Goal: Task Accomplishment & Management: Manage account settings

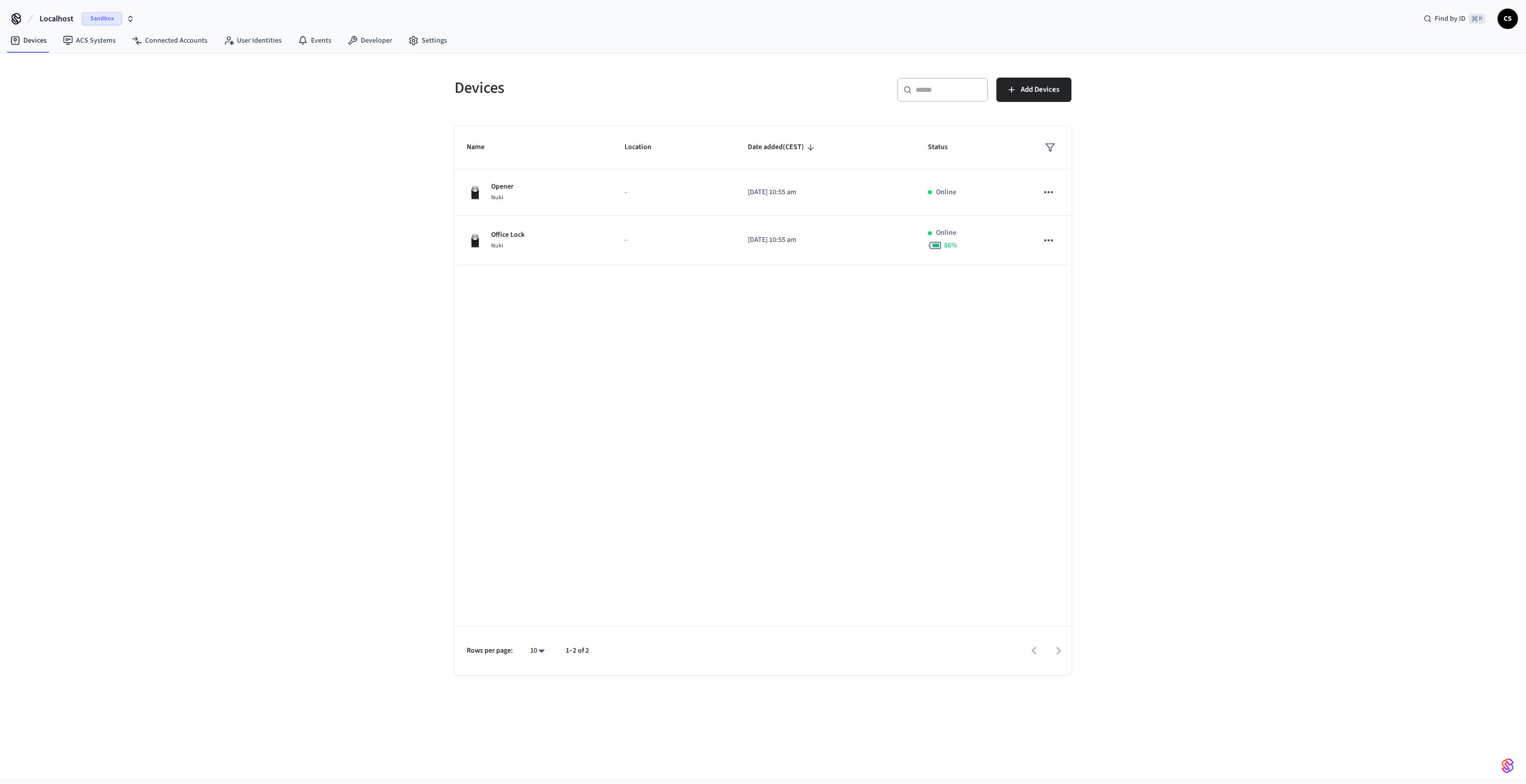
click at [59, 14] on span "Localhost" at bounding box center [57, 18] width 34 height 13
click at [35, 69] on span "Development" at bounding box center [33, 65] width 42 height 10
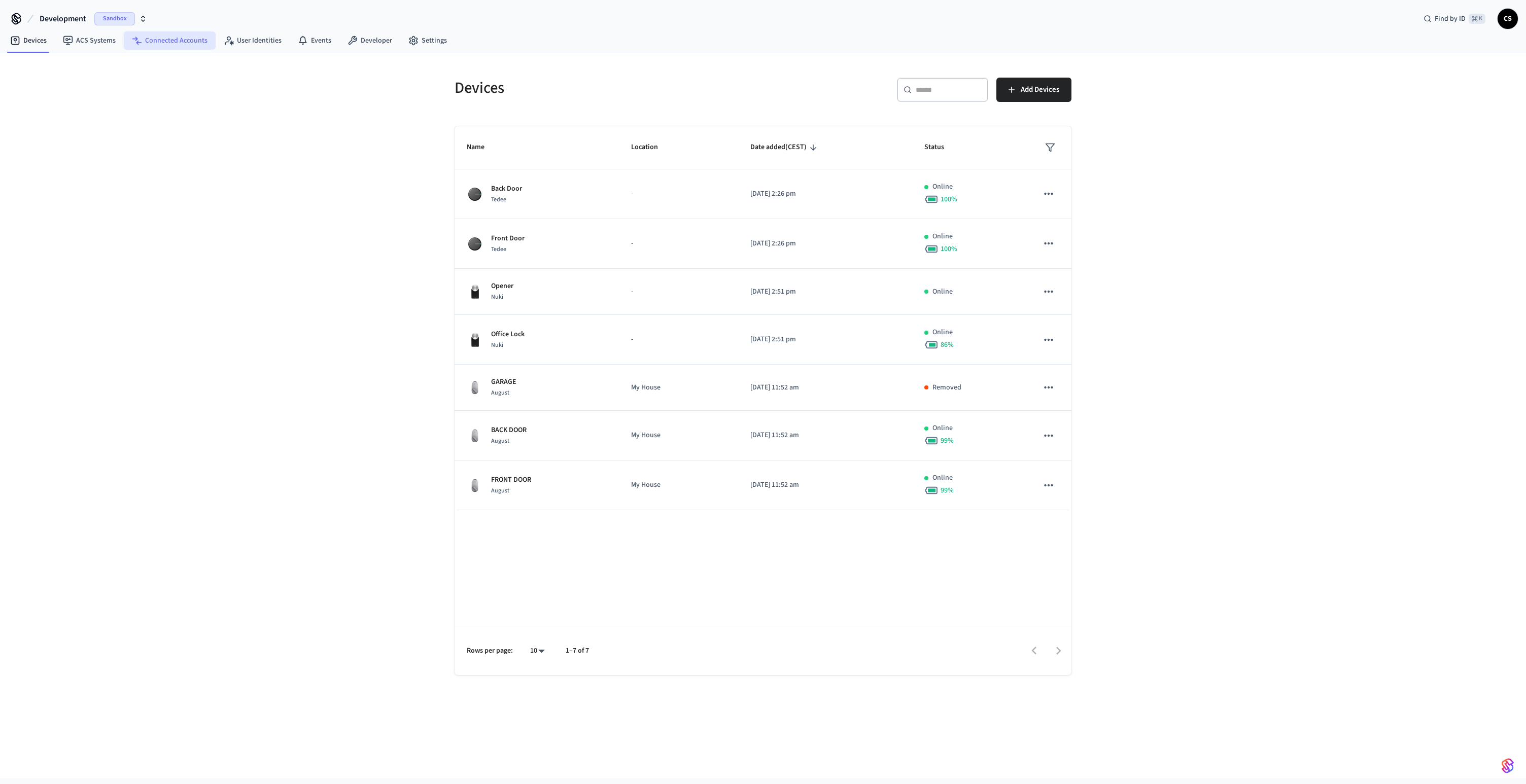
click at [166, 41] on link "Connected Accounts" at bounding box center [169, 40] width 92 height 18
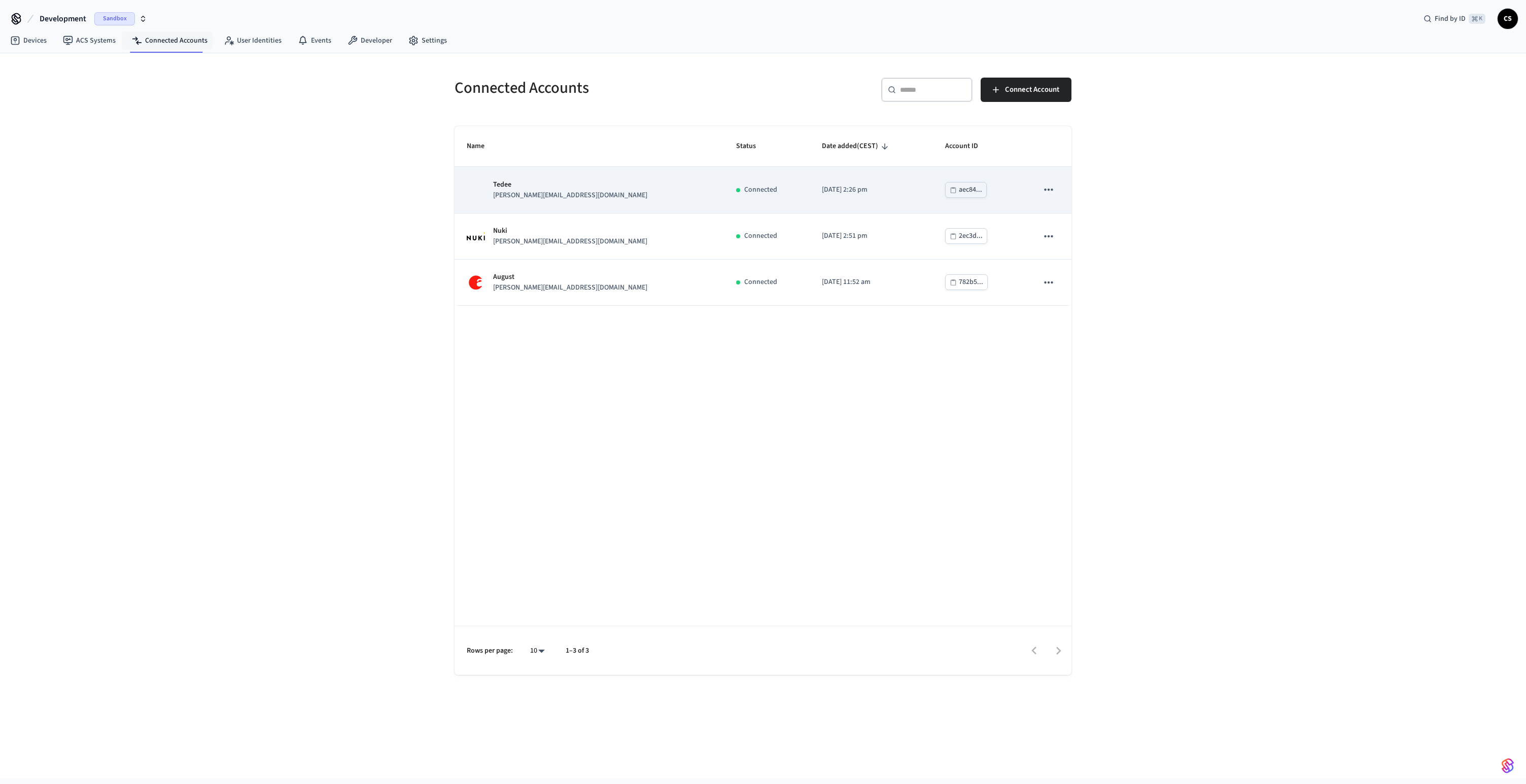
click at [1051, 189] on icon "sticky table" at bounding box center [1048, 189] width 9 height 2
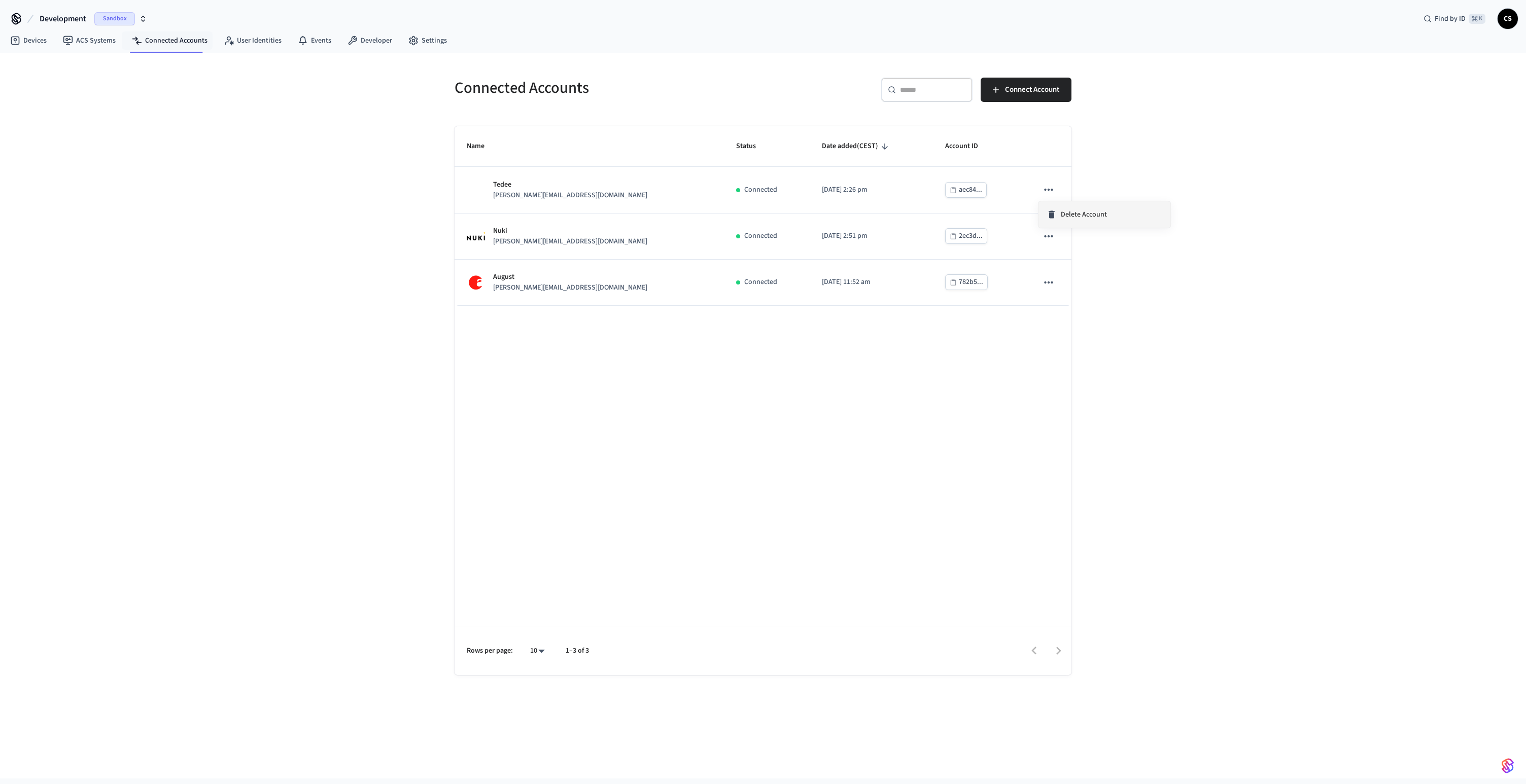
click at [1090, 216] on span "Delete Account" at bounding box center [1084, 215] width 46 height 10
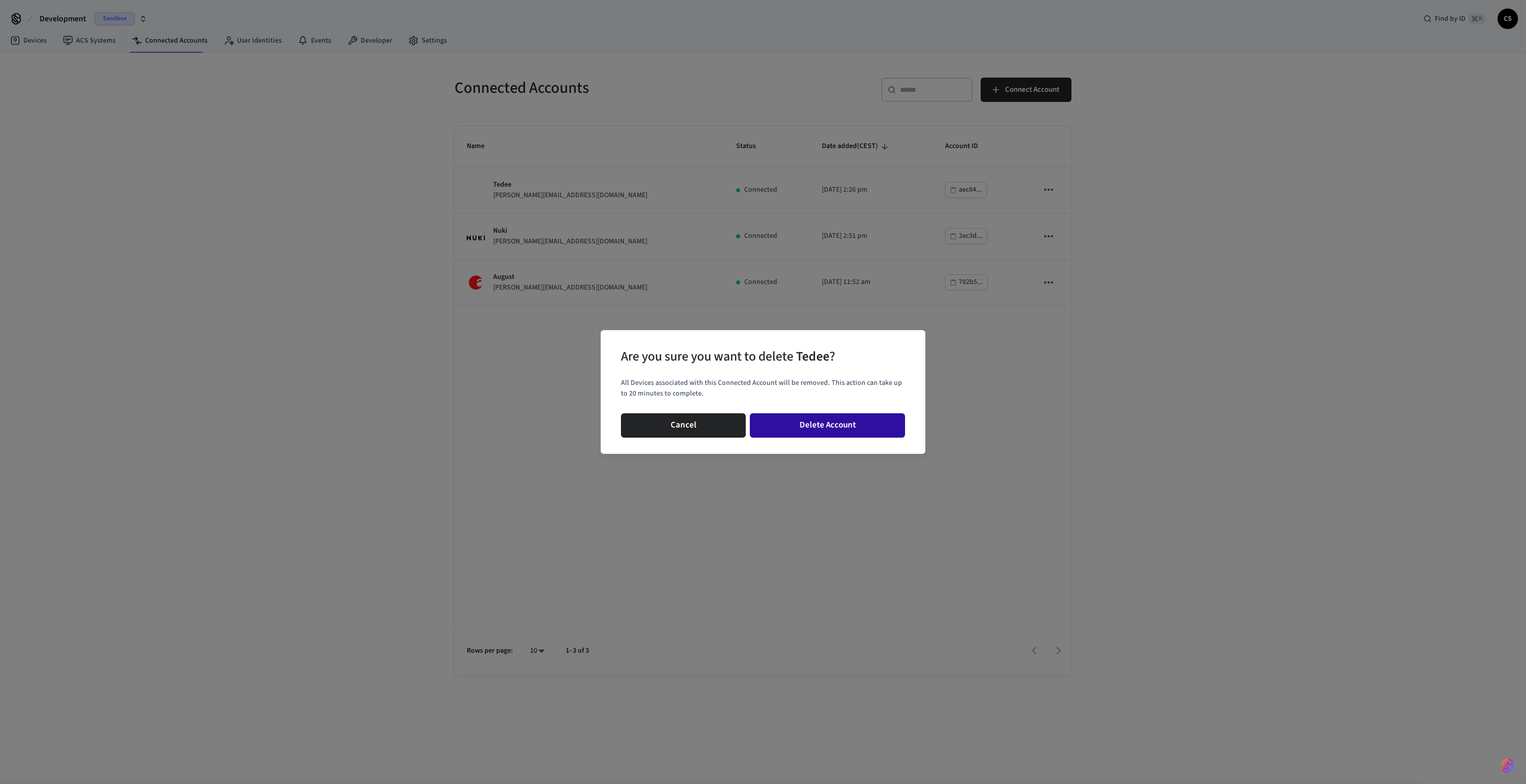
click at [816, 435] on button "Delete Account" at bounding box center [827, 425] width 155 height 24
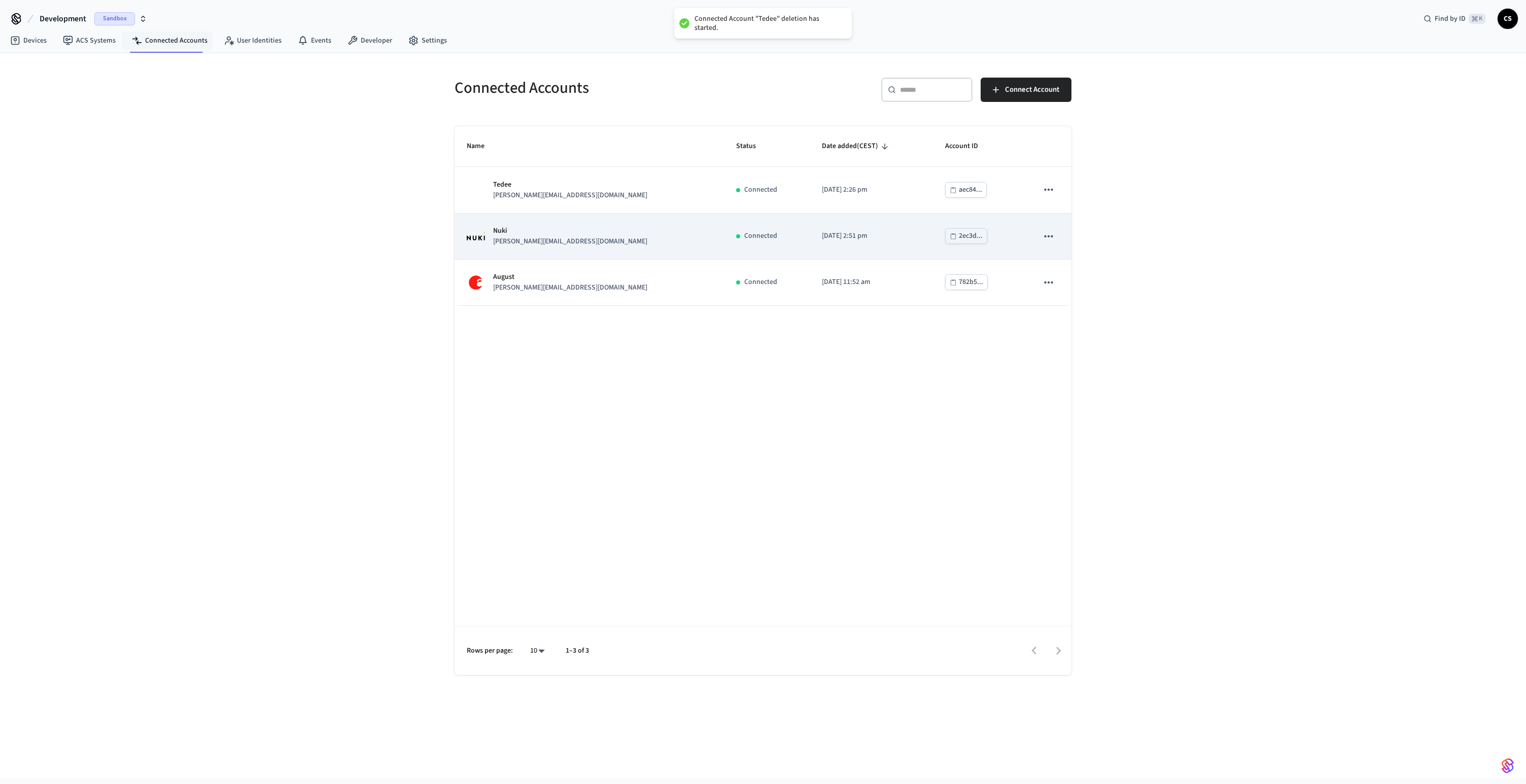
click at [1048, 240] on icon "sticky table" at bounding box center [1048, 236] width 13 height 13
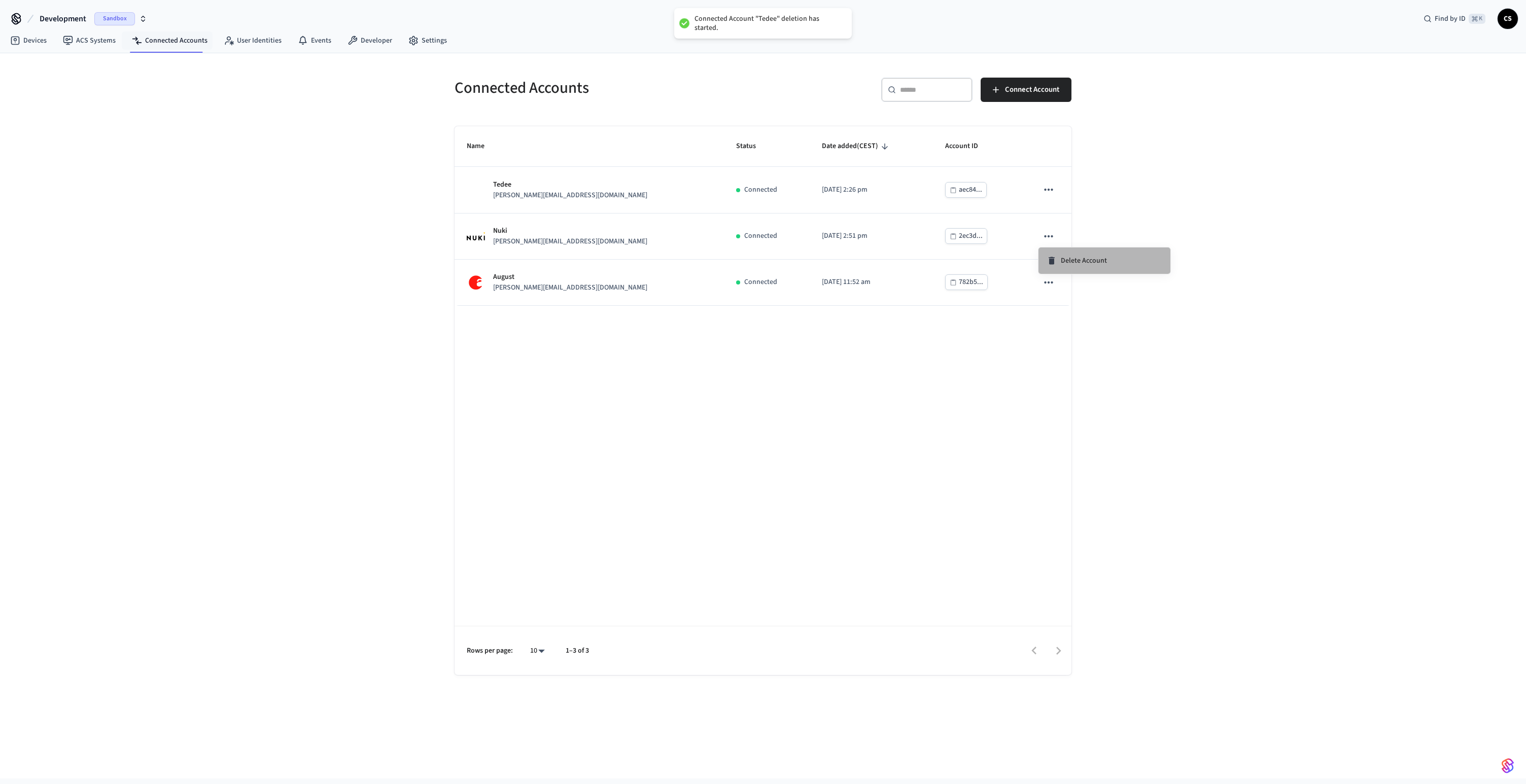
click at [1082, 265] on span "Delete Account" at bounding box center [1084, 260] width 46 height 10
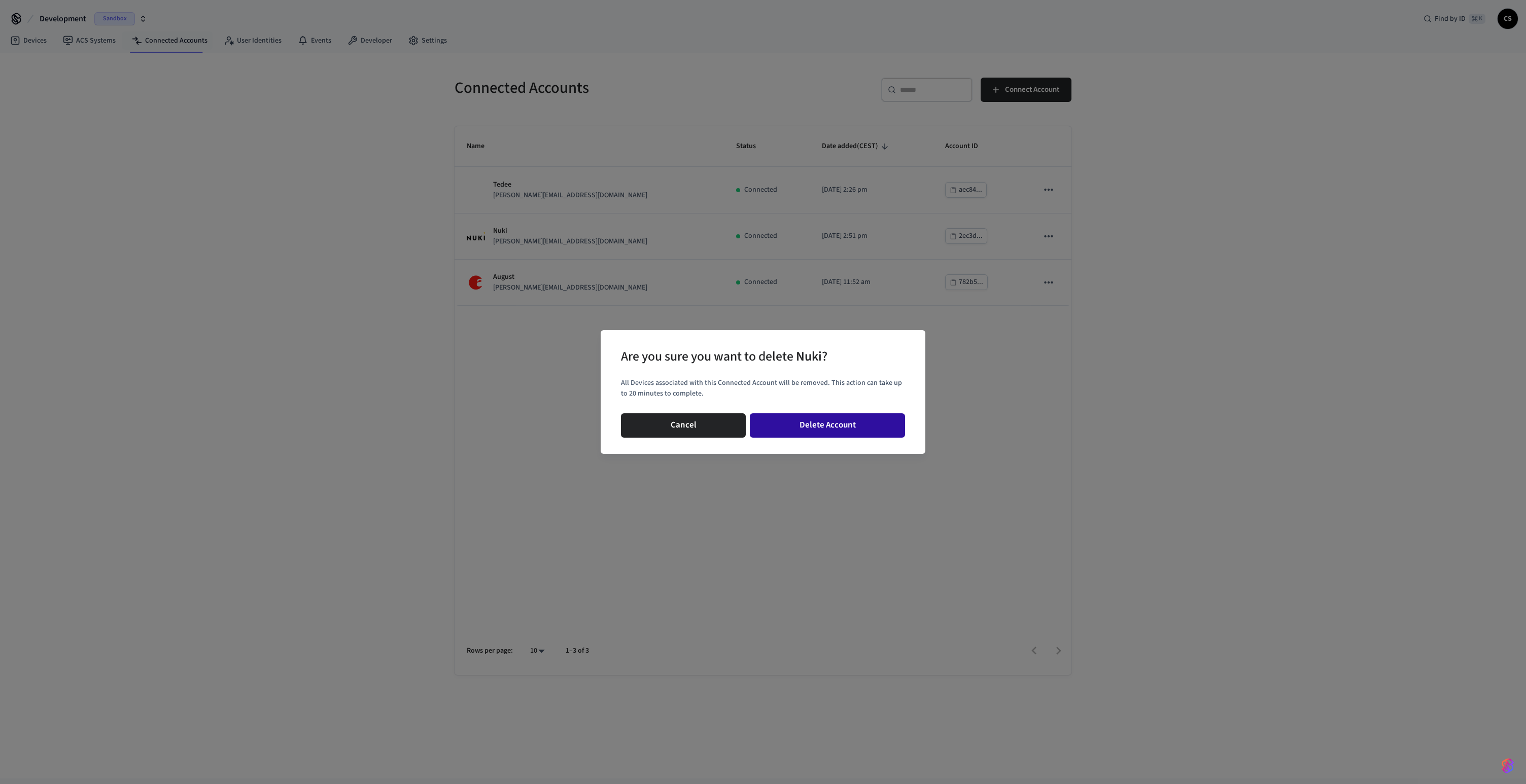
drag, startPoint x: 865, startPoint y: 430, endPoint x: 876, endPoint y: 425, distance: 12.1
click at [865, 430] on button "Delete Account" at bounding box center [827, 425] width 155 height 24
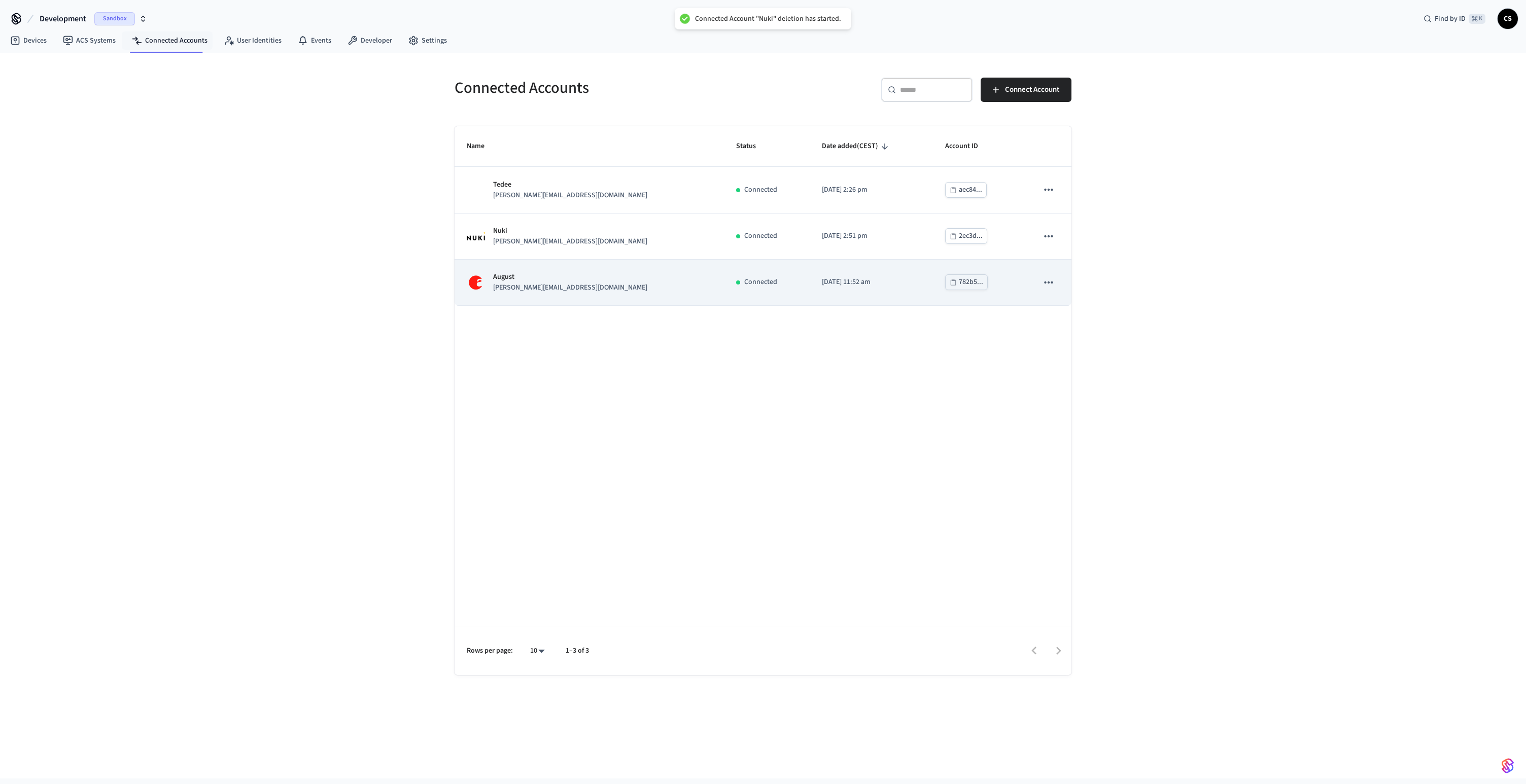
click at [1051, 282] on icon "sticky table" at bounding box center [1048, 282] width 13 height 13
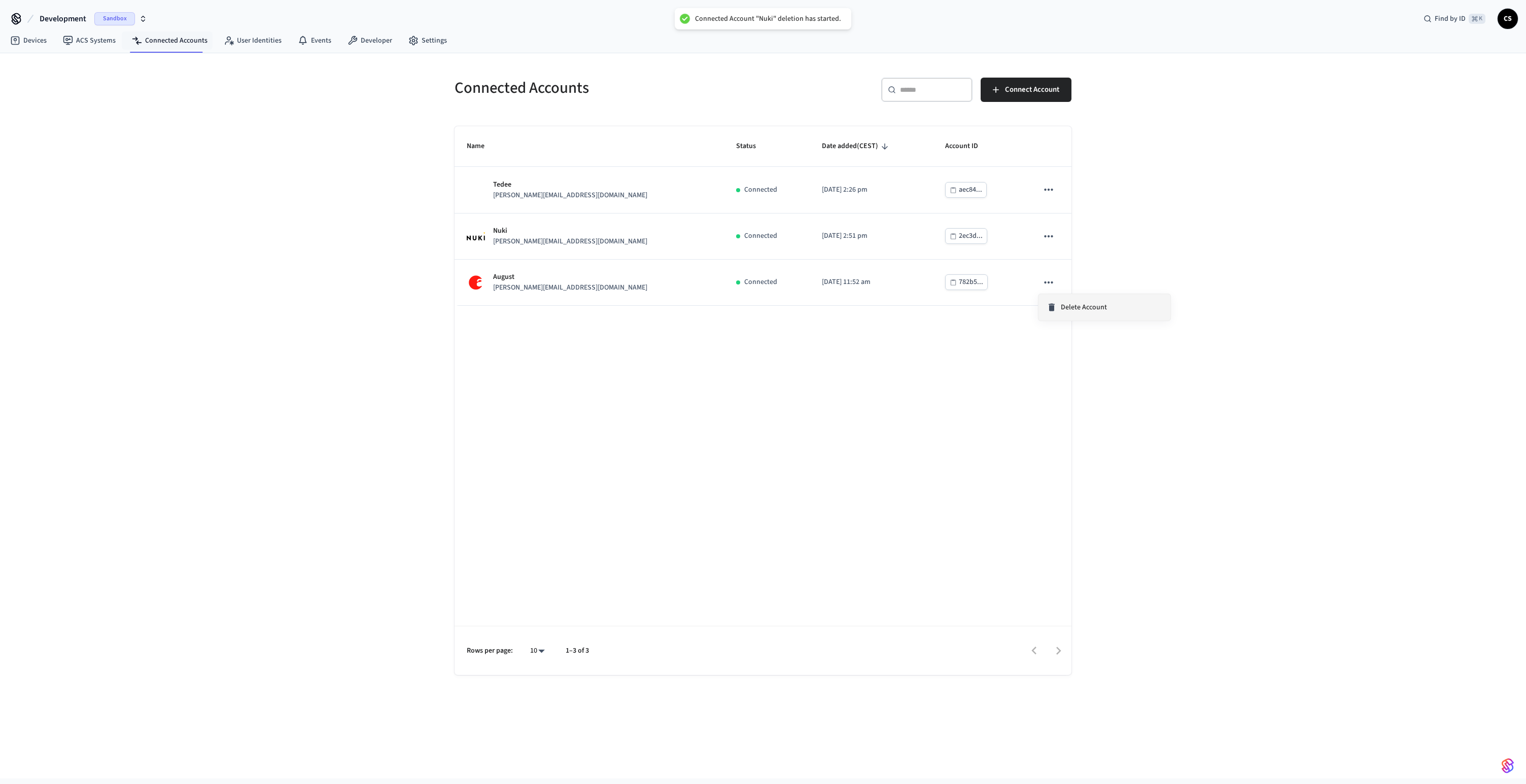
click at [1090, 306] on span "Delete Account" at bounding box center [1084, 307] width 46 height 10
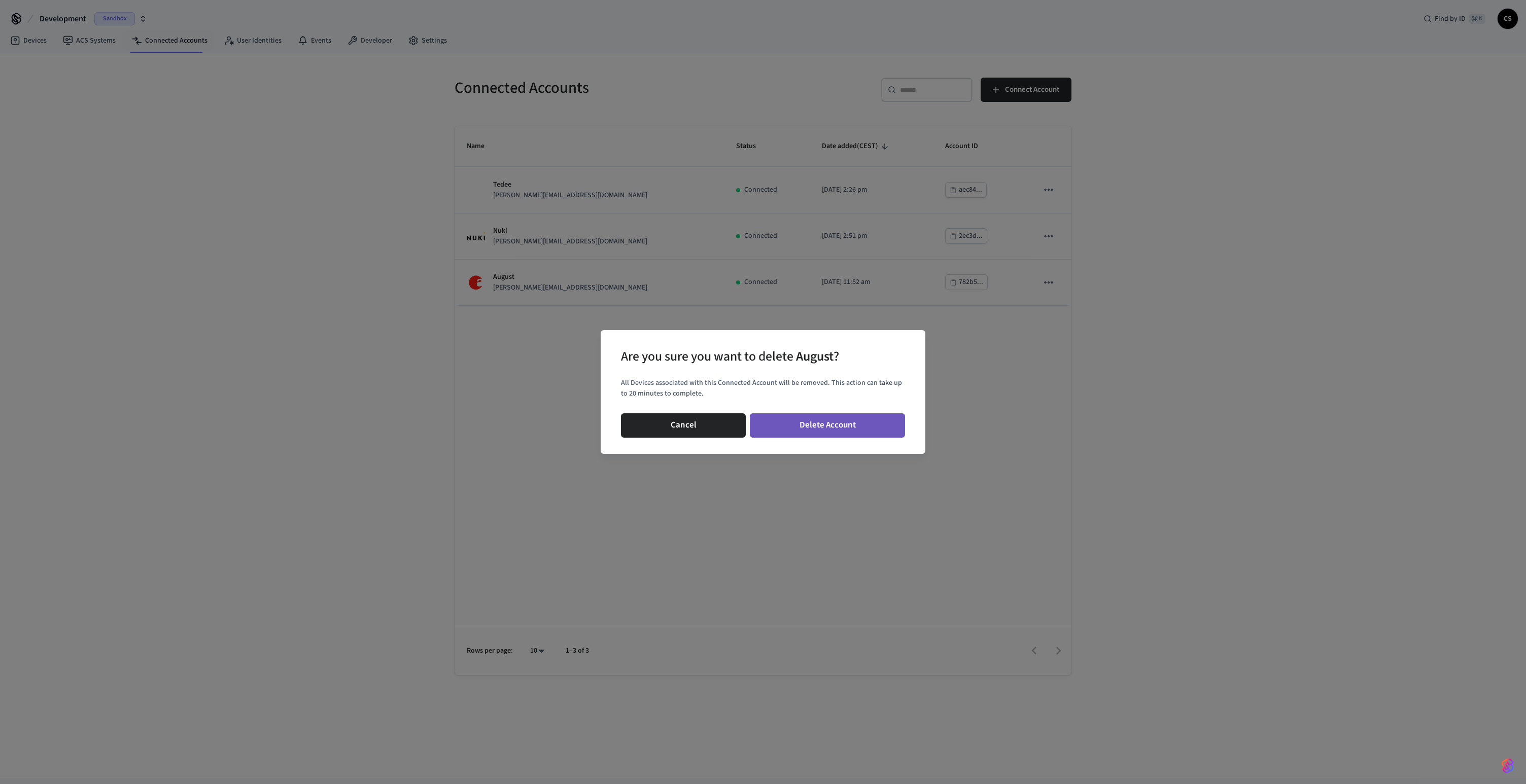
click at [818, 424] on button "Delete Account" at bounding box center [827, 425] width 155 height 24
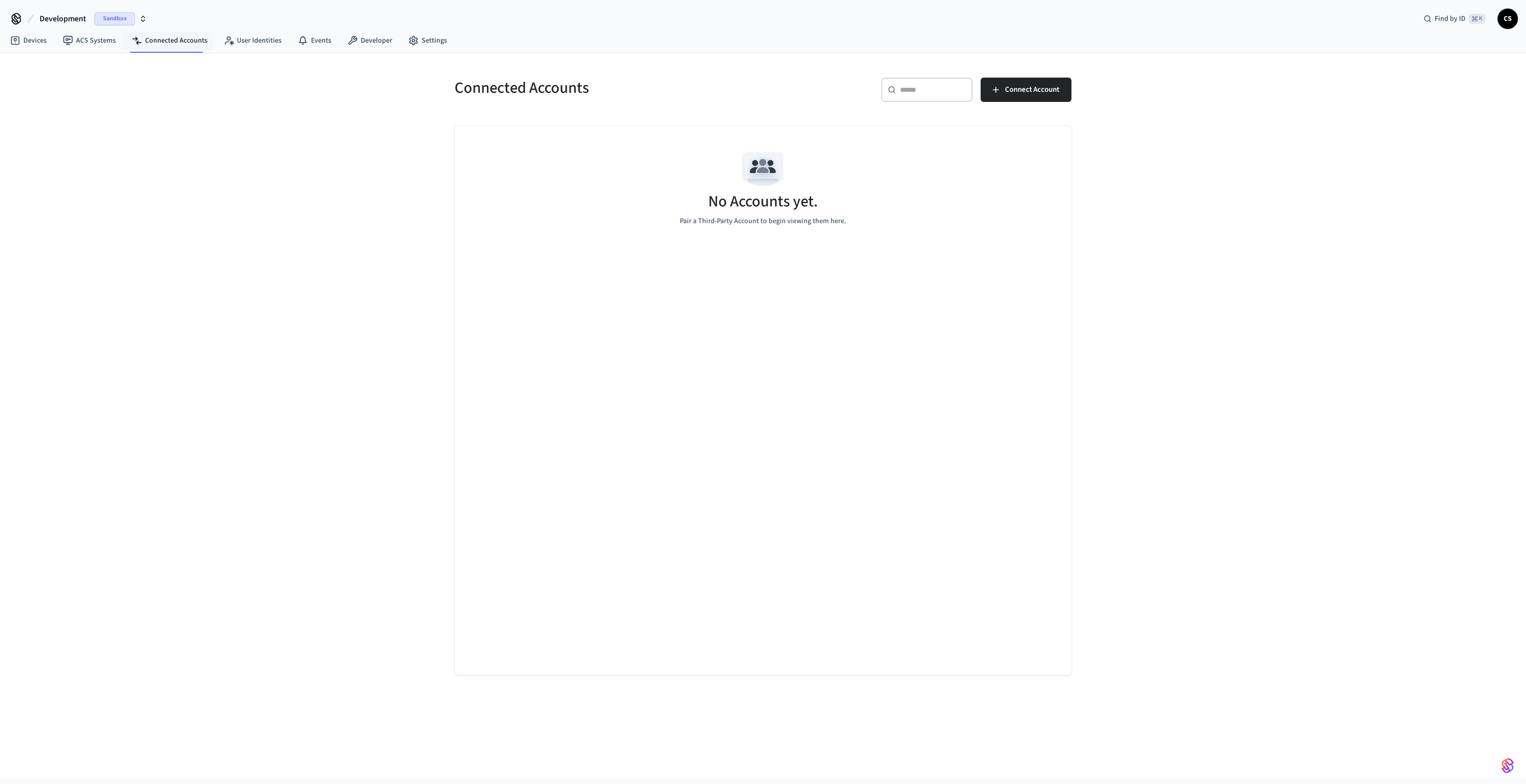
drag, startPoint x: 790, startPoint y: 326, endPoint x: 722, endPoint y: 373, distance: 82.7
click at [759, 359] on div "No Accounts yet. Pair a Third-Party Account to begin viewing them here." at bounding box center [763, 401] width 617 height 549
click at [305, 332] on div "Connected Accounts ​ ​ Connect Account No Accounts yet. Pair a Third-Party Acco…" at bounding box center [763, 416] width 1526 height 725
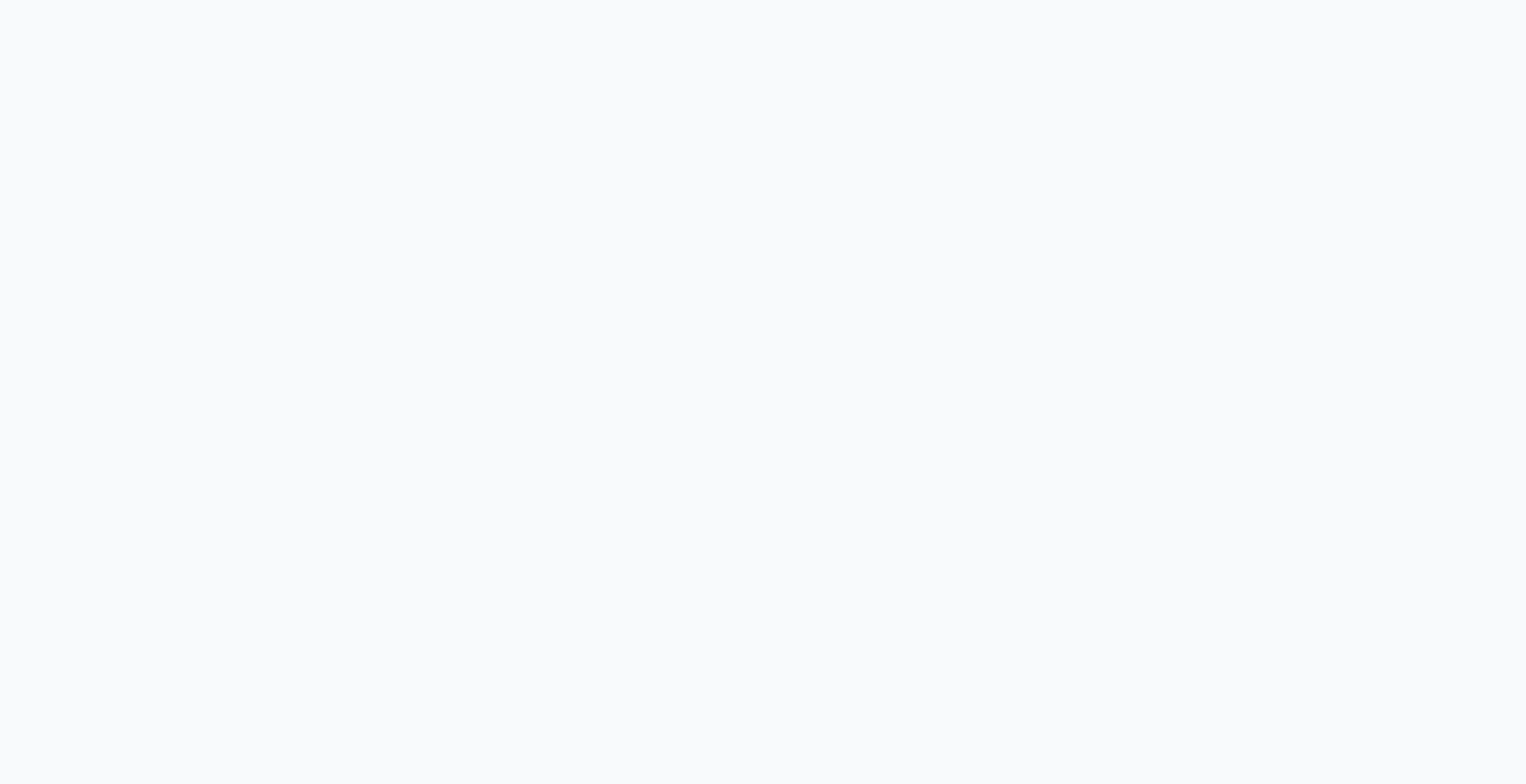
click at [1104, 8] on html at bounding box center [763, 4] width 1526 height 8
click at [1105, 8] on html at bounding box center [763, 4] width 1526 height 8
click at [1106, 8] on html at bounding box center [763, 4] width 1526 height 8
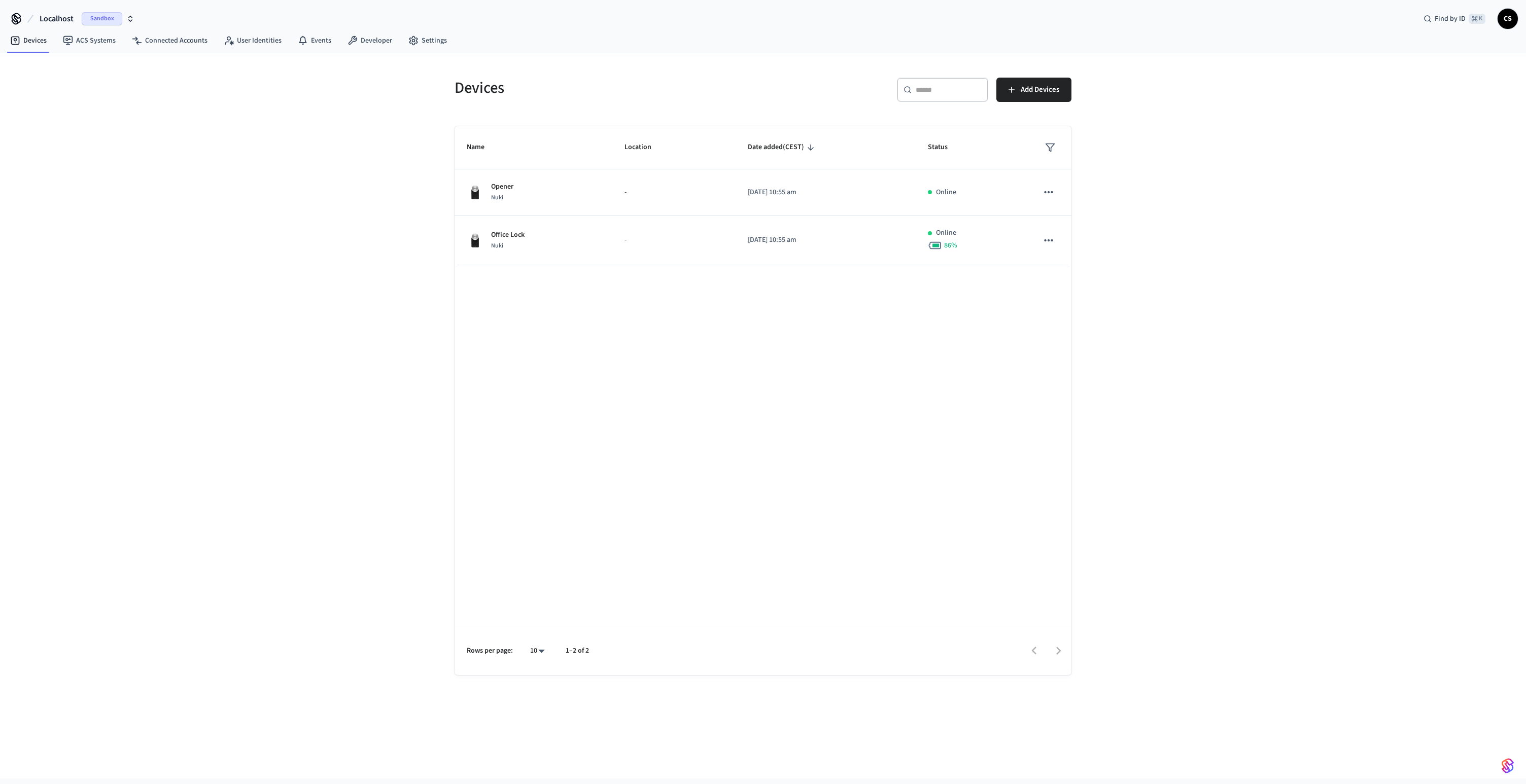
click at [1113, 421] on div "Devices ​ ​ Add Devices Name Location Date added (CEST) Status Opener Nuki - [D…" at bounding box center [763, 416] width 1526 height 725
click at [1229, 265] on div "Devices ​ ​ Add Devices Name Location Date added (CEST) Status Opener Nuki - [D…" at bounding box center [763, 416] width 1526 height 725
